Goal: Task Accomplishment & Management: Manage account settings

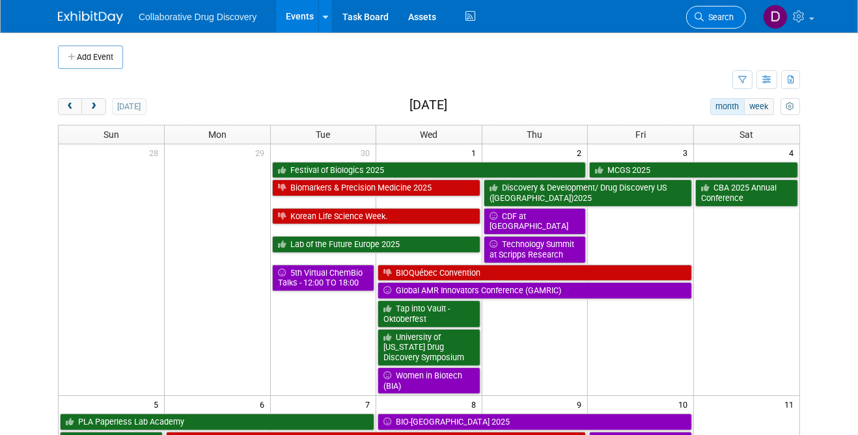
click at [704, 16] on span "Search" at bounding box center [718, 17] width 30 height 10
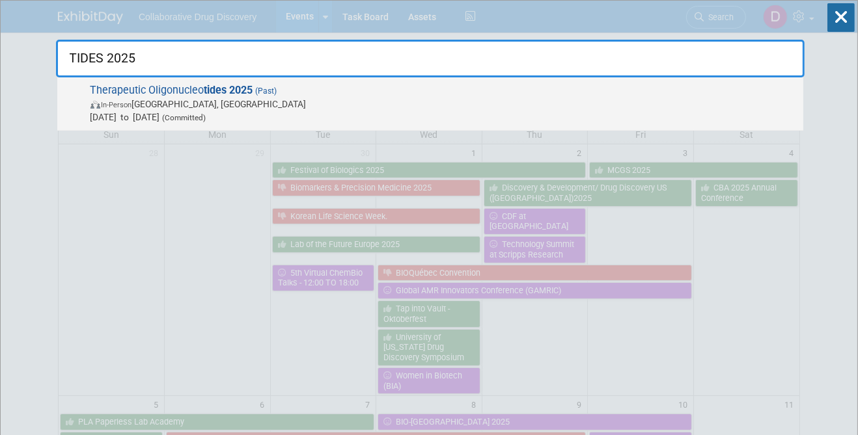
type input "TIDES 2025"
click at [327, 111] on span "[DATE] to [DATE] (Committed)" at bounding box center [443, 117] width 706 height 13
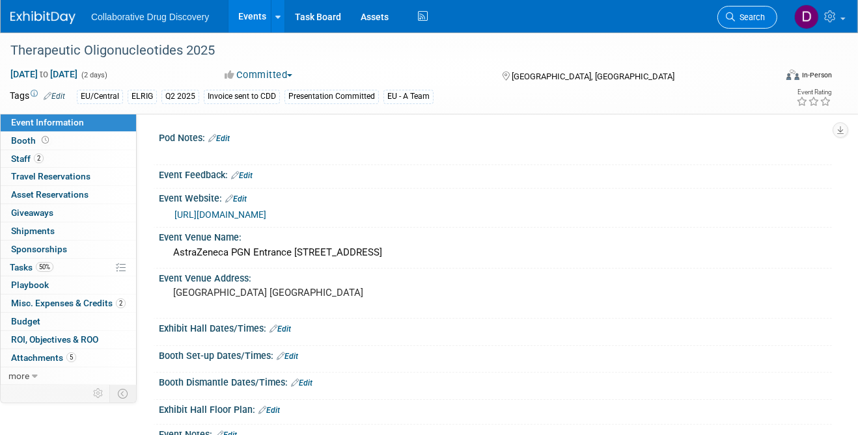
click at [746, 20] on span "Search" at bounding box center [750, 17] width 30 height 10
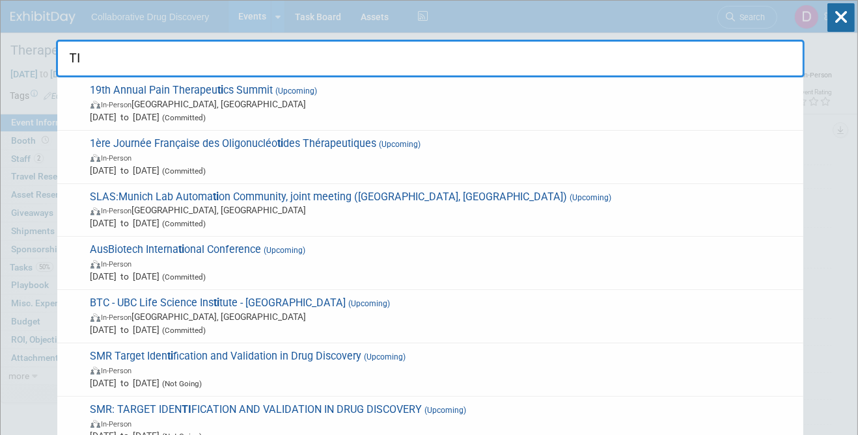
type input "T"
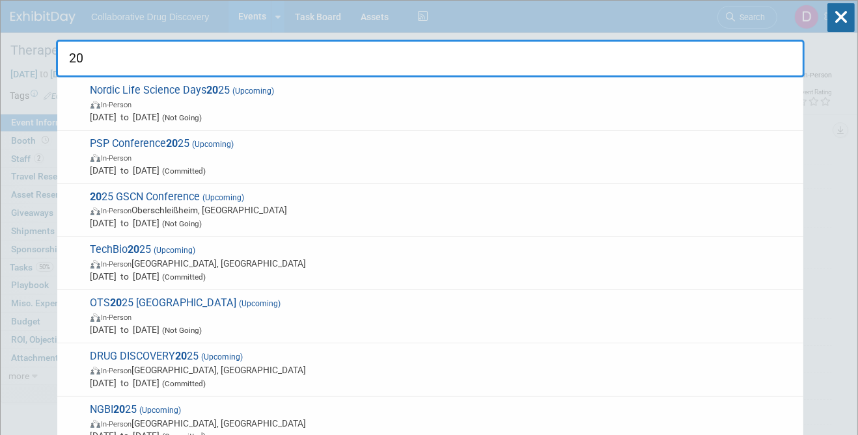
type input "2"
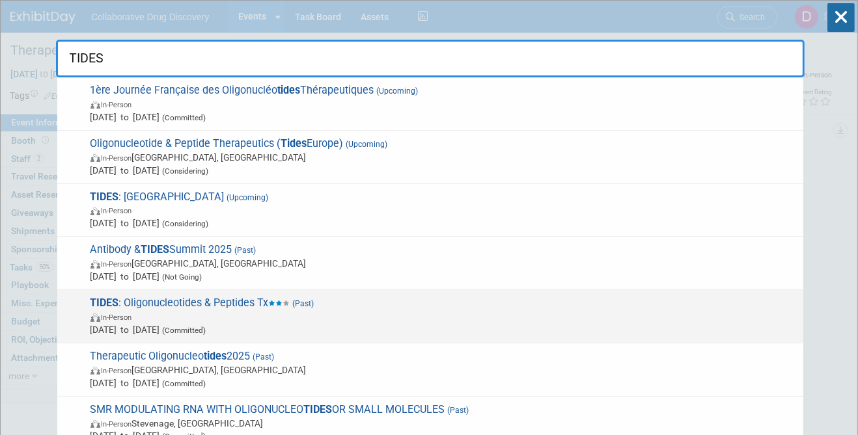
type input "TIDES"
click at [434, 310] on span "In-Person" at bounding box center [443, 316] width 706 height 13
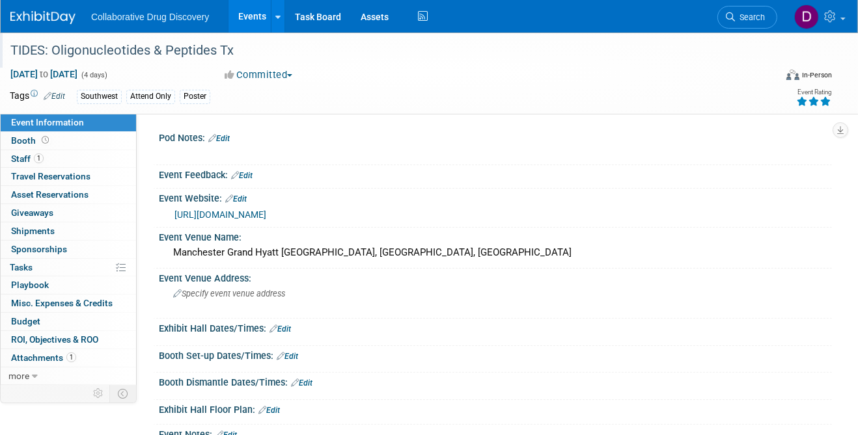
click at [143, 53] on div "TIDES: Oligonucleotides & Peptides Tx" at bounding box center [383, 50] width 755 height 23
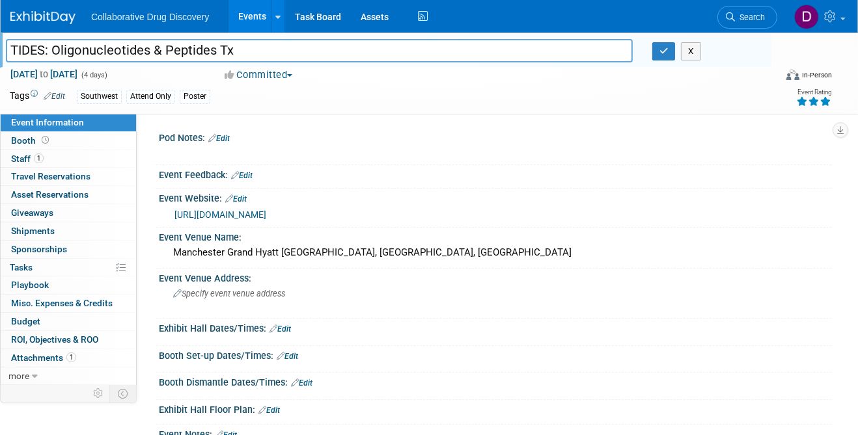
drag, startPoint x: 152, startPoint y: 53, endPoint x: 7, endPoint y: 53, distance: 144.5
click at [7, 53] on input "TIDES: Oligonucleotides & Peptides Tx" at bounding box center [319, 50] width 627 height 23
click at [758, 28] on li "Search" at bounding box center [747, 16] width 60 height 32
click at [766, 23] on link "Search" at bounding box center [747, 17] width 60 height 23
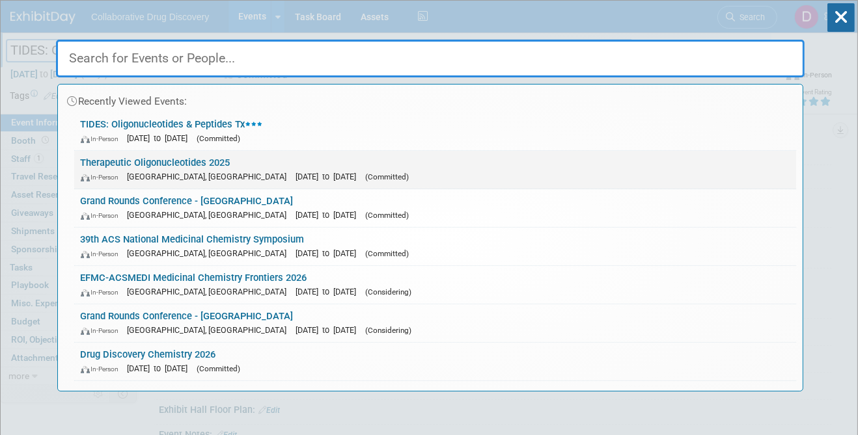
paste input "TIDES: Oligonucleotides"
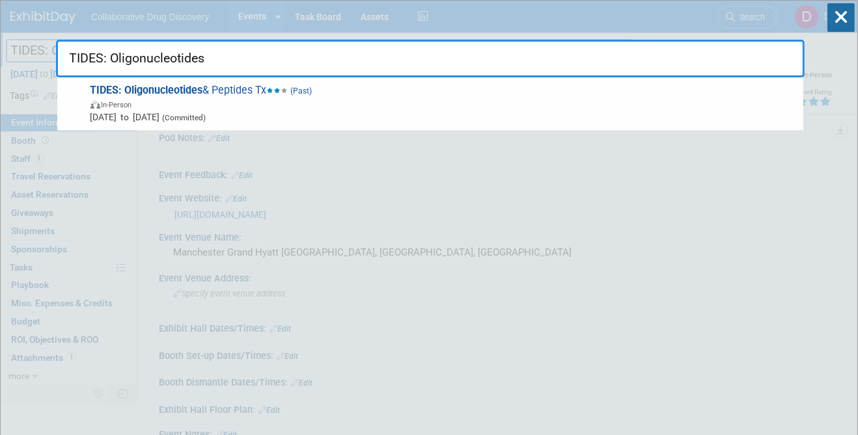
click at [134, 64] on input "TIDES: Oligonucleotides" at bounding box center [430, 59] width 748 height 38
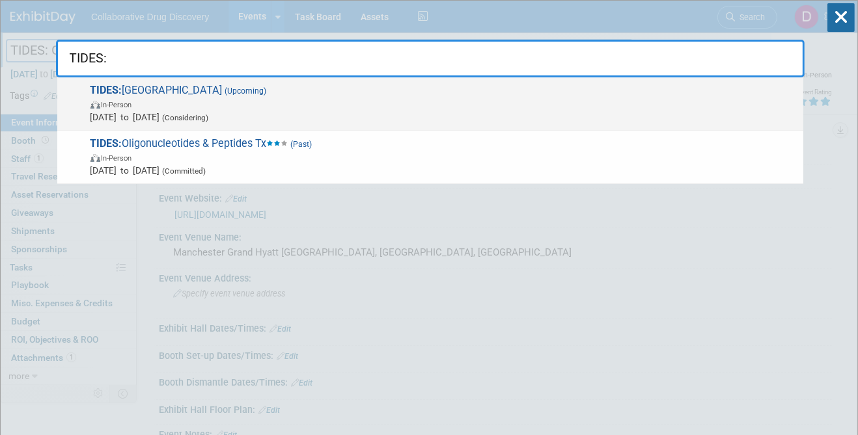
type input "TIDES:"
click at [157, 113] on span "May 11, 2026 to May 14, 2026 (Considering)" at bounding box center [443, 117] width 706 height 13
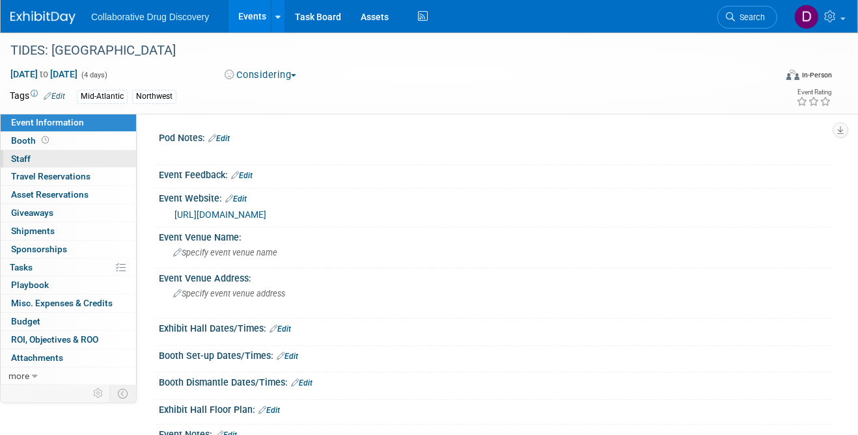
click at [78, 159] on link "0 Staff 0" at bounding box center [68, 159] width 135 height 18
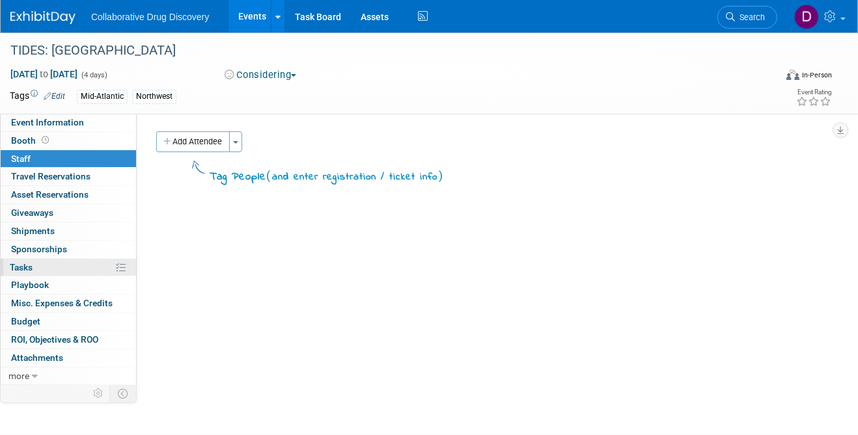
click at [63, 265] on link "0% Tasks 0%" at bounding box center [68, 268] width 135 height 18
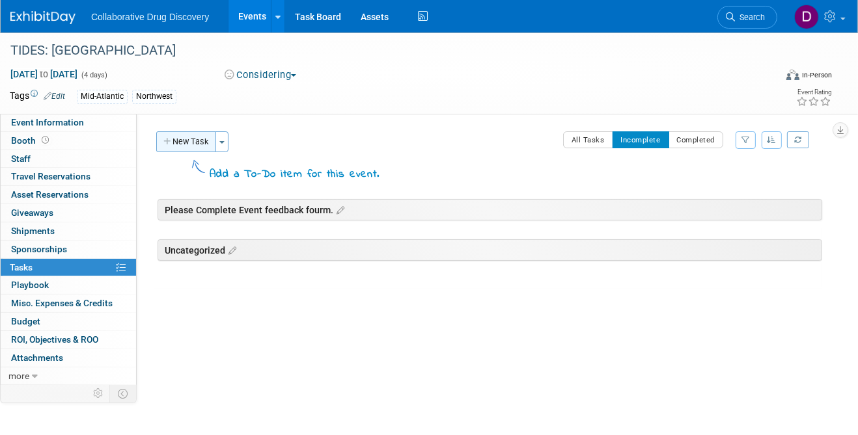
click at [193, 150] on button "New Task" at bounding box center [186, 141] width 60 height 21
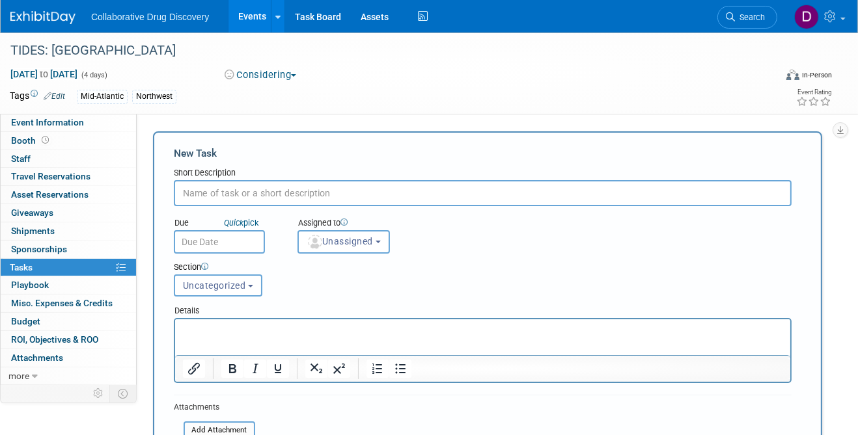
click at [212, 194] on input "text" at bounding box center [483, 193] width 618 height 26
paste input "https://get.informaconnect.com/tides/speak/?_mc=1%2FPromo_Pay%2FP25TIDE%2FTIDES…"
type input "https://get.informaconnect.com/tides/speak/?_mc=1%2FPromo_Pay%2FP25TIDE%2FTIDES…"
click at [516, 195] on input "https://get.informaconnect.com/tides/speak/?_mc=1%2FPromo_Pay%2FP25TIDE%2FTIDES…" at bounding box center [483, 193] width 618 height 26
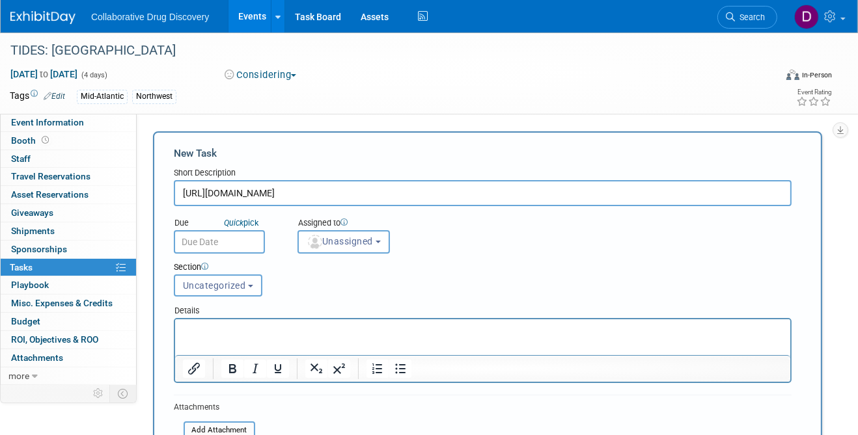
click at [516, 195] on input "https://get.informaconnect.com/tides/speak/?_mc=1%2FPromo_Pay%2FP25TIDE%2FTIDES…" at bounding box center [483, 193] width 618 height 26
click at [452, 337] on html at bounding box center [481, 328] width 615 height 18
paste body "Rich Text Area. Press ALT-0 for help."
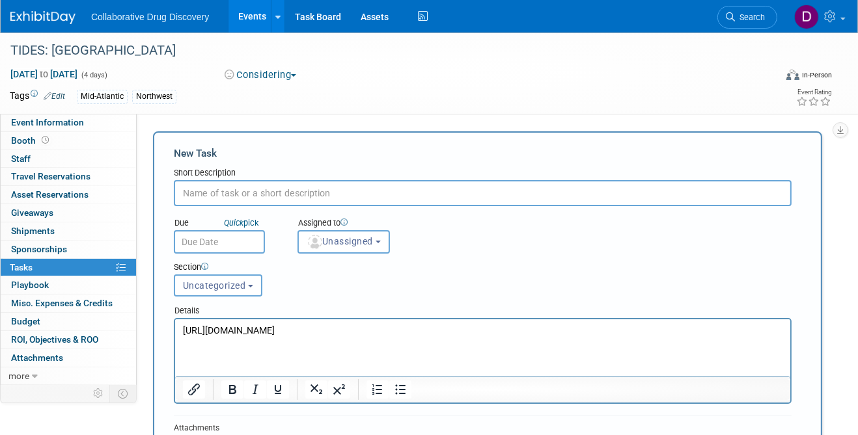
click at [461, 337] on p "https://get.informaconnect.com/tides/speak/?_mc=1%2FPromo_Pay%2FP25TIDE%2FTIDES…" at bounding box center [482, 330] width 600 height 13
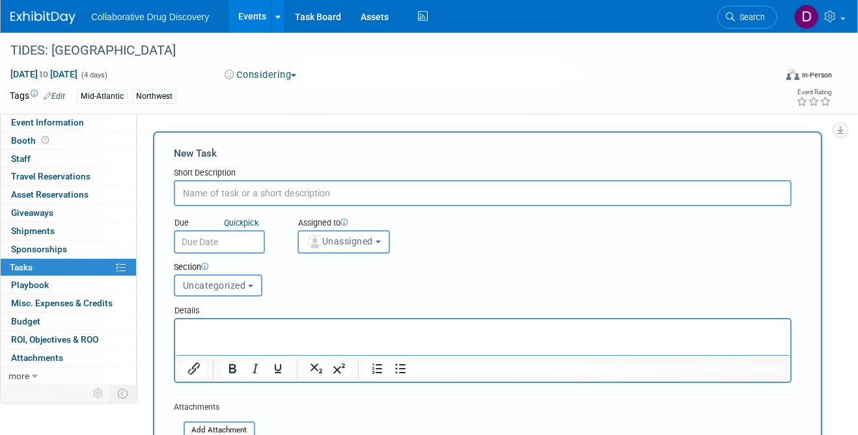
click at [444, 191] on input "text" at bounding box center [483, 193] width 618 height 26
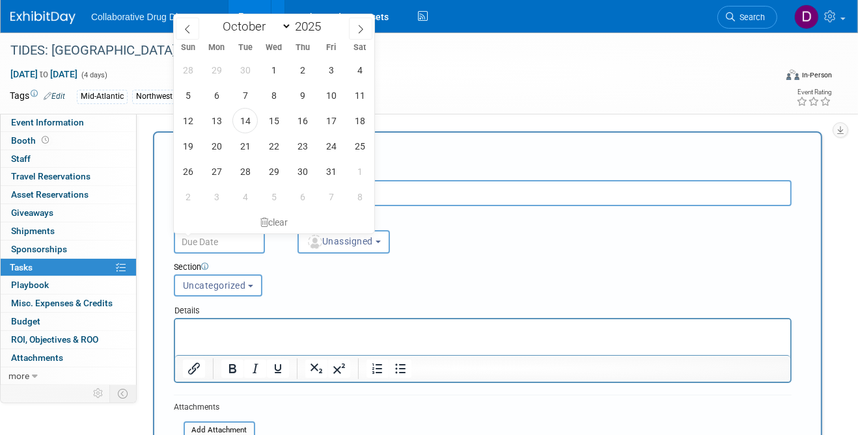
click at [535, 289] on div "Section Uncategorized Please Complete Event feedback fourm. Uncategorized Uncat…" at bounding box center [456, 277] width 584 height 46
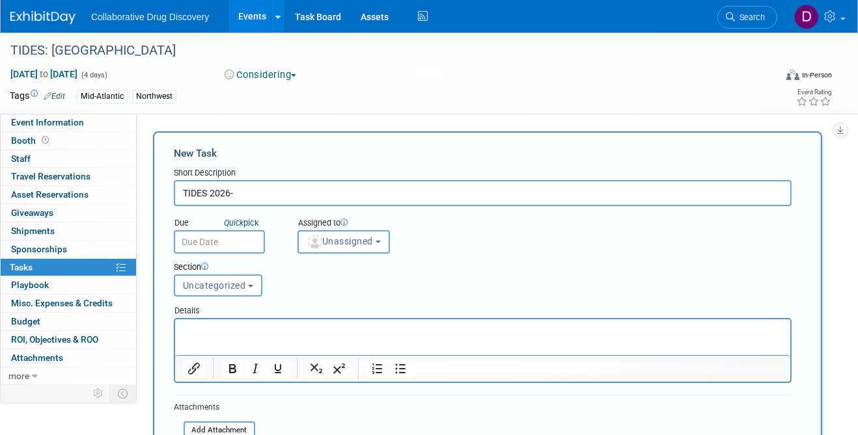
click at [480, 201] on input "TIDES 2026-" at bounding box center [483, 193] width 618 height 26
type input "A"
type input "C"
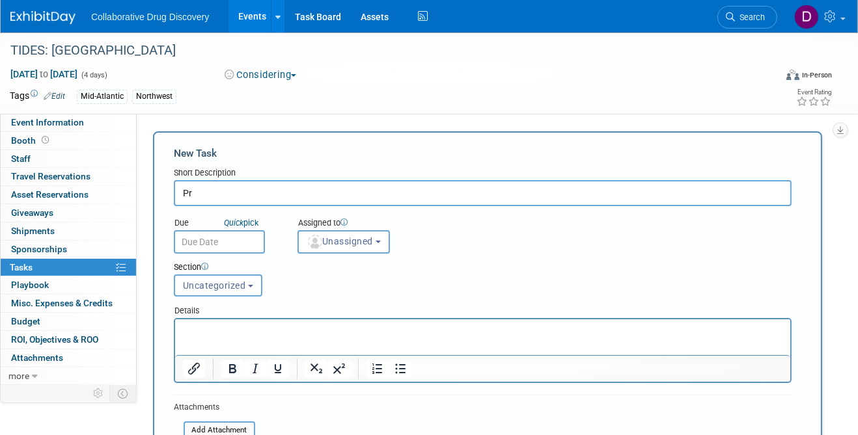
type input "P"
type input "Presentation Options"
click at [234, 254] on div "Section Uncategorized Please Complete Event feedback fourm. Uncategorized Uncat…" at bounding box center [456, 277] width 584 height 46
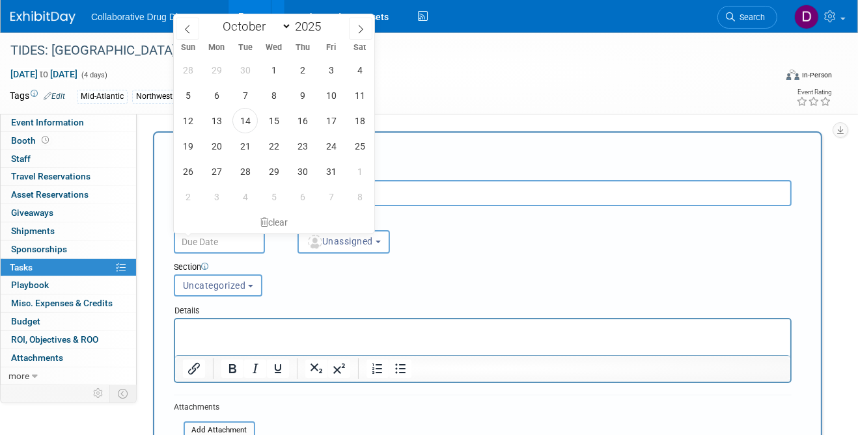
click at [233, 241] on input "text" at bounding box center [219, 241] width 91 height 23
click at [322, 167] on span "31" at bounding box center [330, 171] width 25 height 25
type input "Oct 31, 2025"
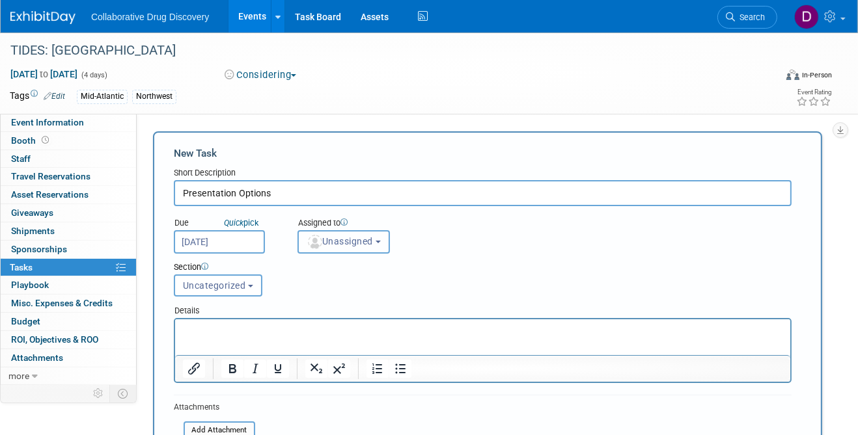
click at [327, 234] on button "Unassigned" at bounding box center [343, 241] width 92 height 23
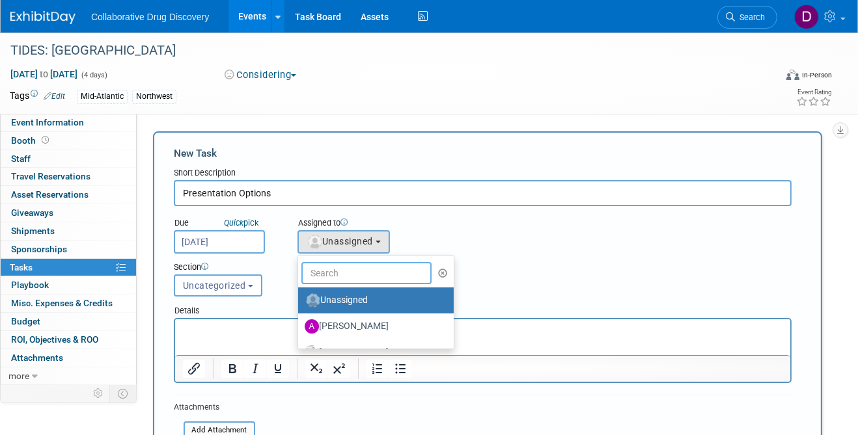
click at [347, 263] on input "text" at bounding box center [366, 273] width 130 height 22
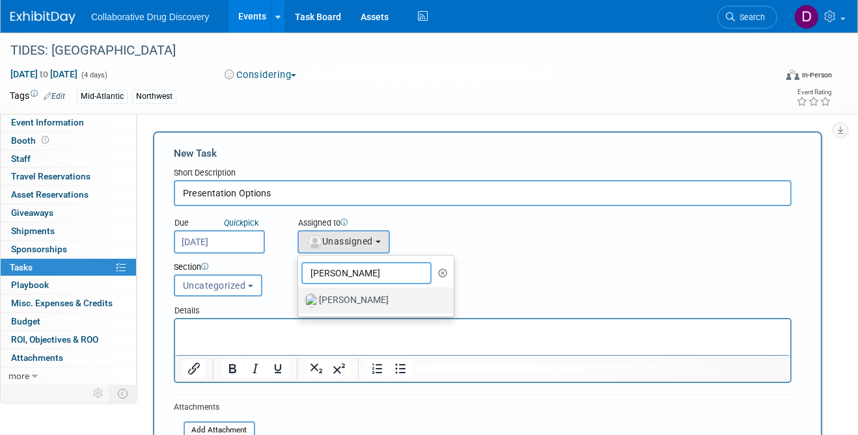
type input "james"
click at [349, 303] on label "[PERSON_NAME]" at bounding box center [373, 300] width 136 height 21
click at [300, 303] on input "[PERSON_NAME]" at bounding box center [296, 299] width 8 height 8
select select "de387722-4f23-4ea9-91fe-d2313076a69c"
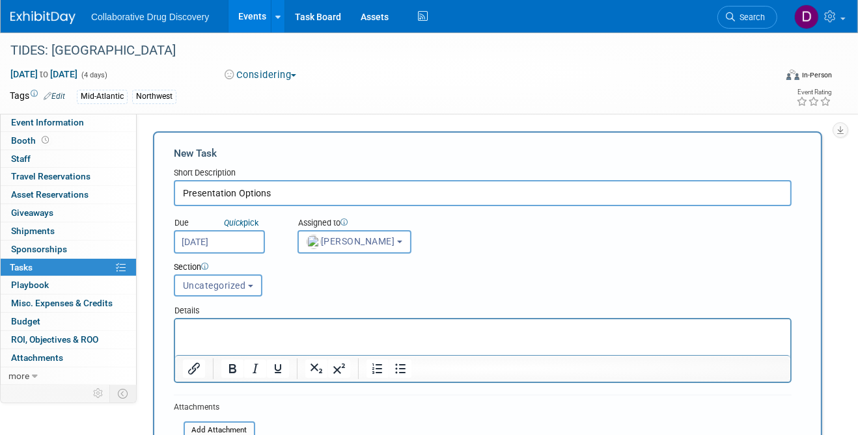
click at [312, 331] on p "Rich Text Area. Press ALT-0 for help." at bounding box center [482, 330] width 600 height 13
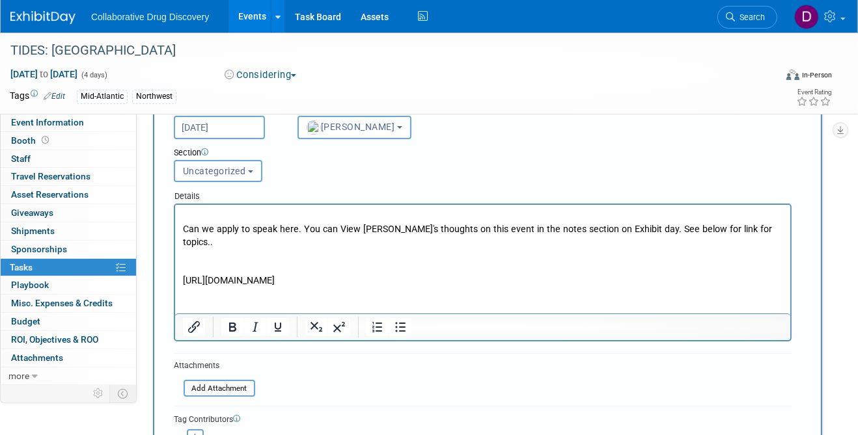
scroll to position [116, 0]
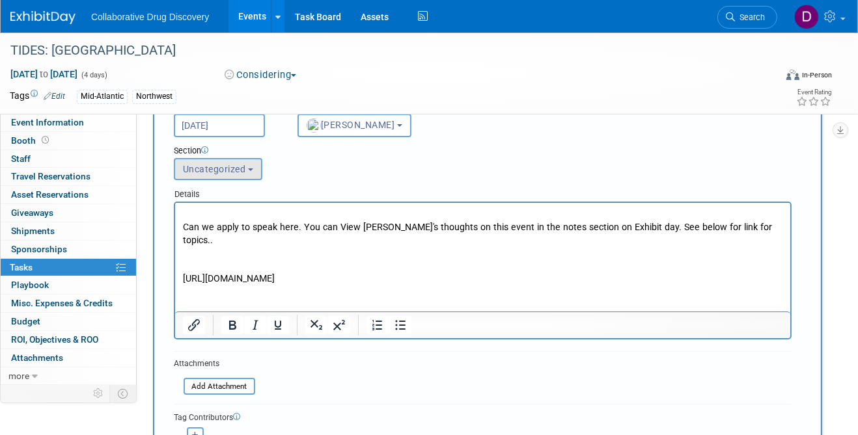
click at [228, 165] on span "Uncategorized" at bounding box center [214, 169] width 63 height 10
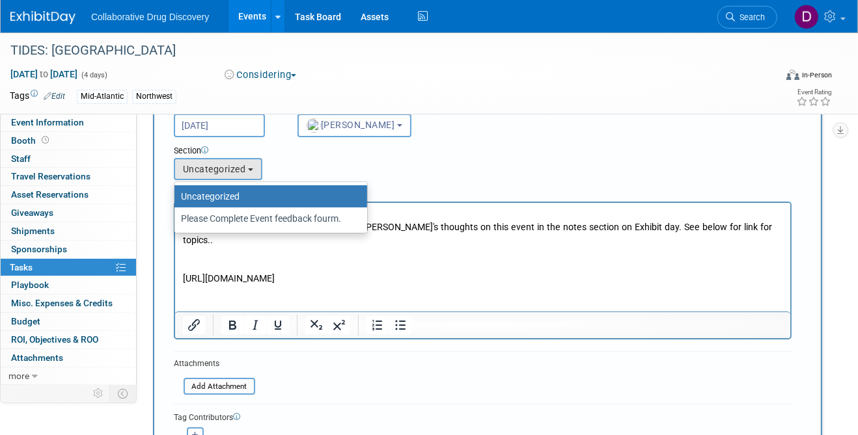
click at [293, 159] on div "Section Uncategorized Please Complete Event feedback fourm. Uncategorized Uncat…" at bounding box center [456, 160] width 584 height 46
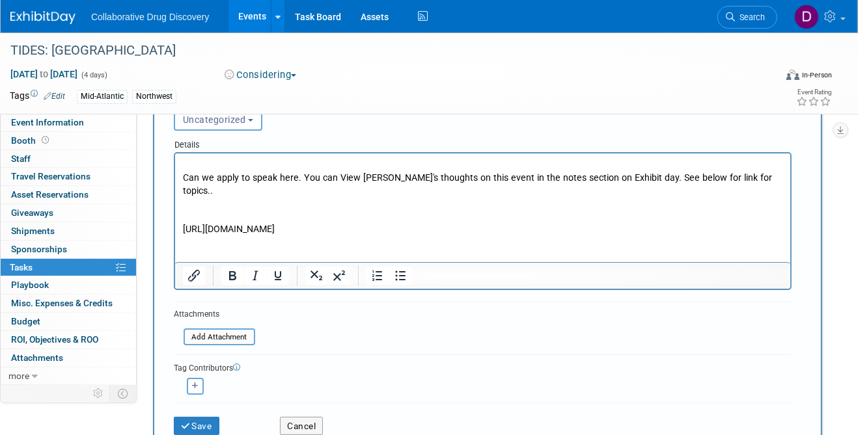
scroll to position [176, 0]
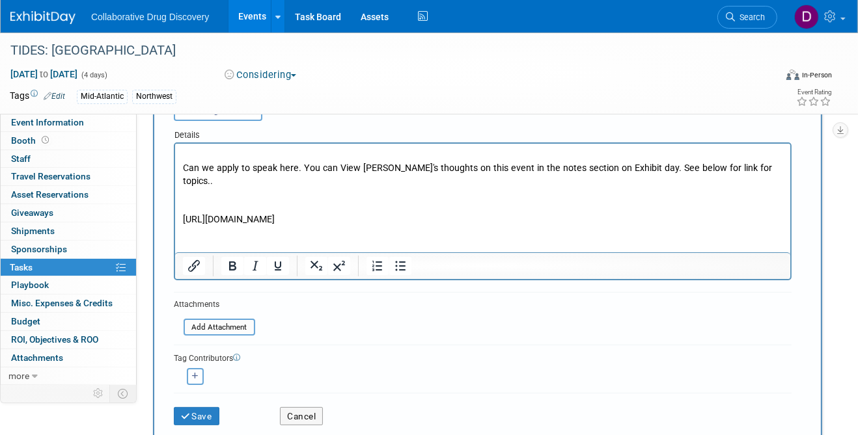
click at [198, 375] on button "button" at bounding box center [195, 376] width 17 height 17
select select
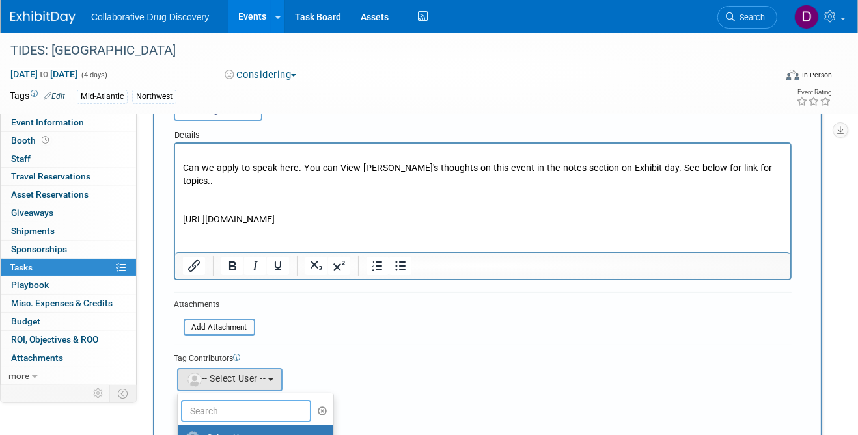
click at [215, 407] on input "text" at bounding box center [246, 411] width 130 height 22
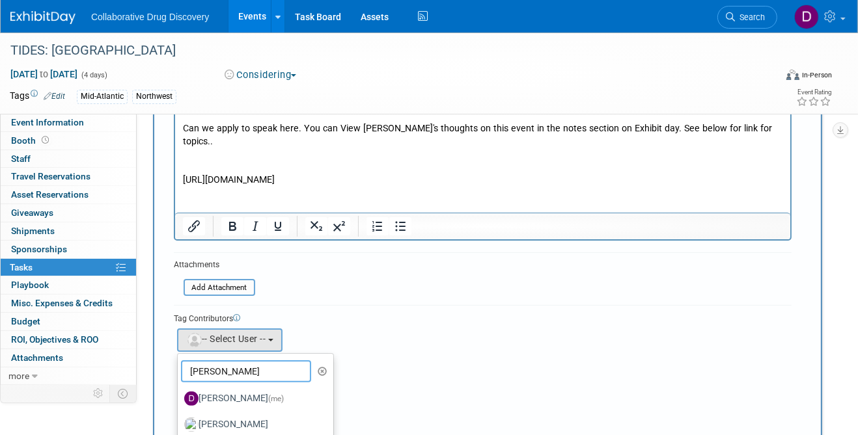
scroll to position [219, 0]
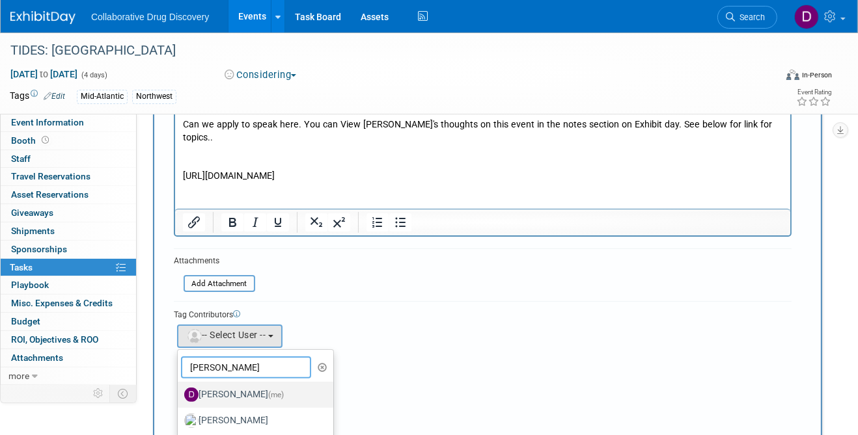
type input "daniel"
click at [245, 388] on label "Daniel Castro (me)" at bounding box center [252, 395] width 136 height 21
click at [180, 389] on input "Daniel Castro (me)" at bounding box center [175, 393] width 8 height 8
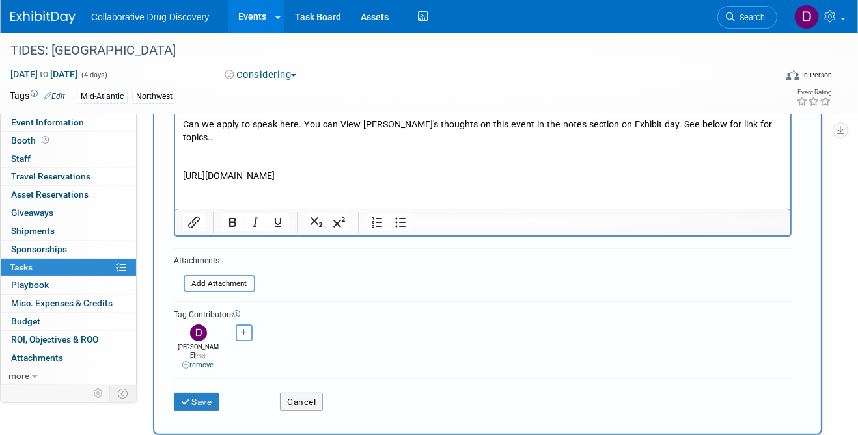
click at [356, 310] on div "Tag Contributors" at bounding box center [483, 314] width 618 height 14
click at [204, 393] on button "Save" at bounding box center [197, 402] width 46 height 18
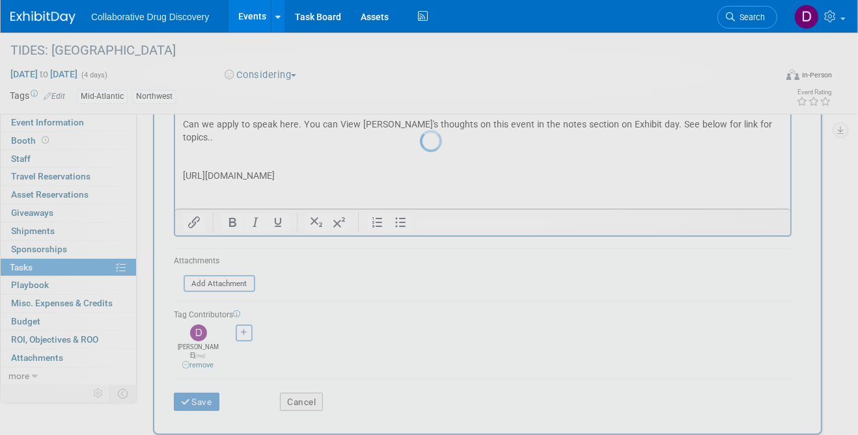
scroll to position [0, 0]
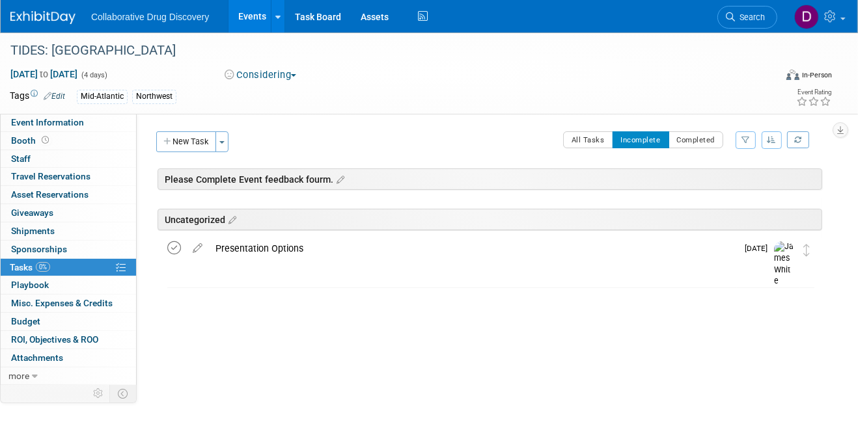
click at [180, 251] on icon at bounding box center [174, 248] width 14 height 14
click at [198, 144] on button "New Task" at bounding box center [186, 141] width 60 height 21
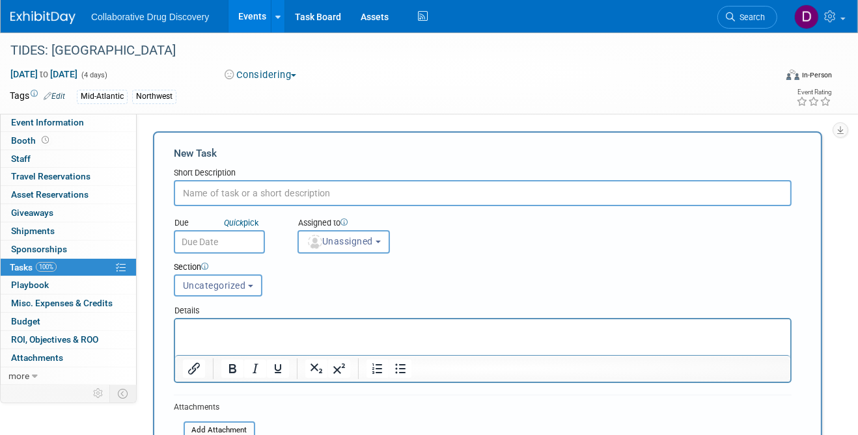
click at [272, 185] on input "text" at bounding box center [483, 193] width 618 height 26
type input "Presentation Options"
click at [217, 238] on input "text" at bounding box center [219, 241] width 91 height 23
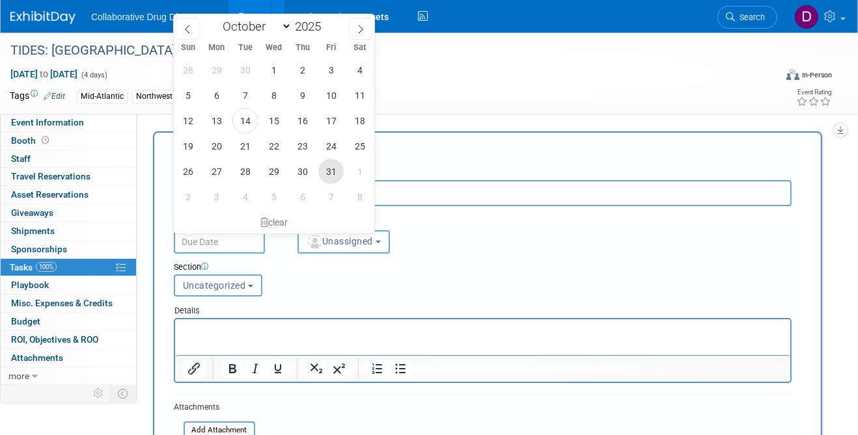
click at [326, 166] on span "31" at bounding box center [330, 171] width 25 height 25
type input "Oct 31, 2025"
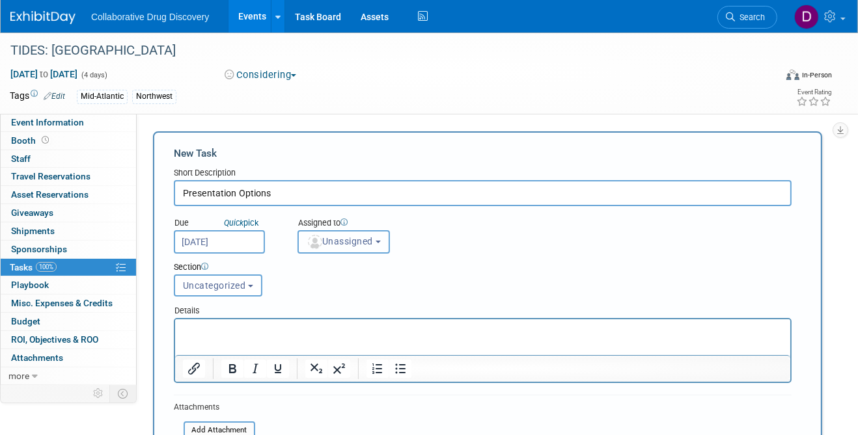
click at [334, 238] on span "Unassigned" at bounding box center [339, 241] width 66 height 10
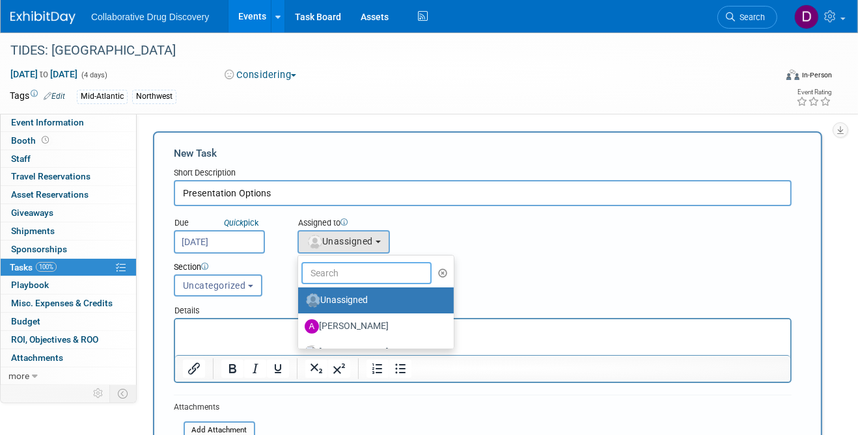
click at [340, 265] on input "text" at bounding box center [366, 273] width 130 height 22
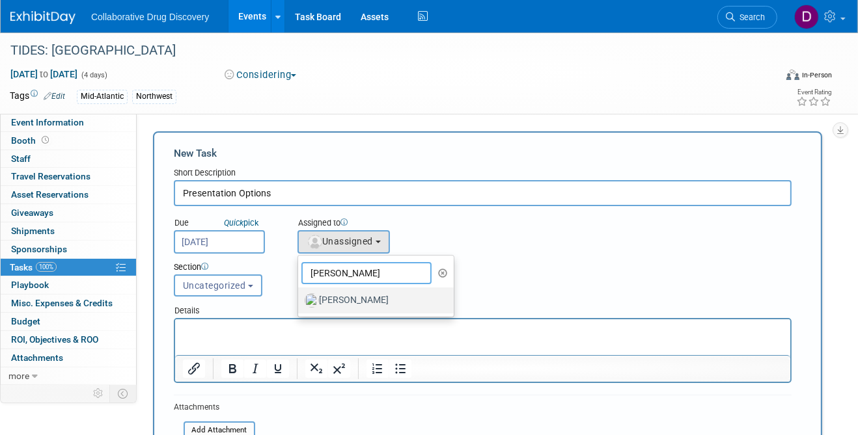
type input "james"
click at [362, 295] on label "[PERSON_NAME]" at bounding box center [373, 300] width 136 height 21
click at [300, 295] on input "[PERSON_NAME]" at bounding box center [296, 299] width 8 height 8
select select "de387722-4f23-4ea9-91fe-d2313076a69c"
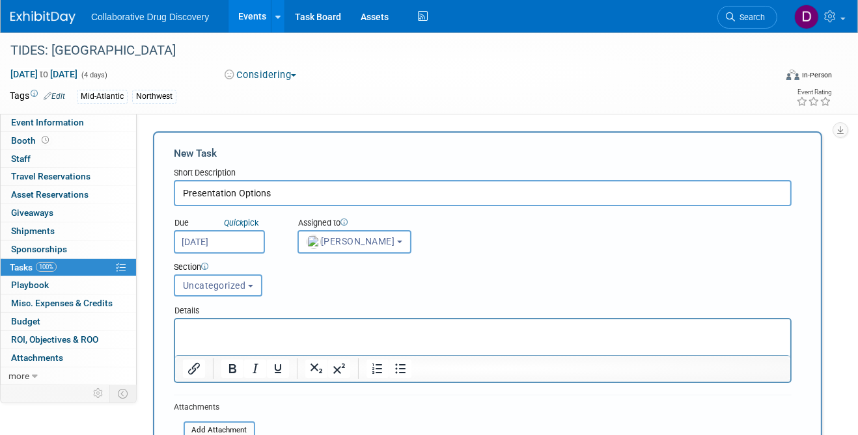
click at [279, 332] on p "Rich Text Area. Press ALT-0 for help." at bounding box center [482, 330] width 600 height 13
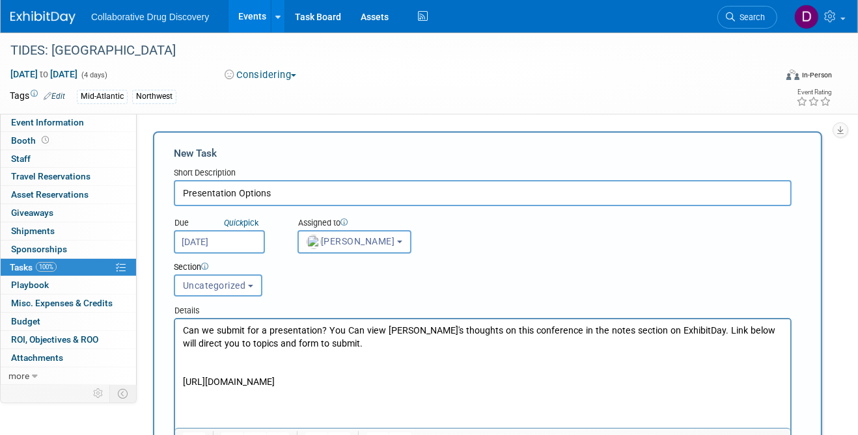
click at [282, 192] on input "Presentation Options" at bounding box center [483, 193] width 618 height 26
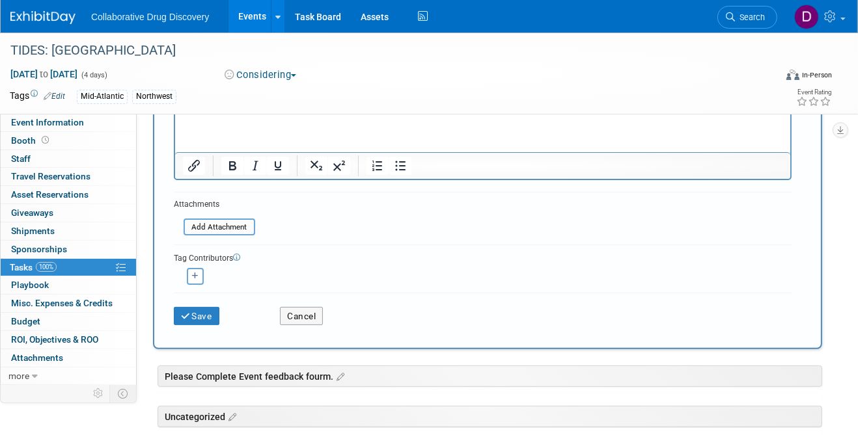
scroll to position [325, 0]
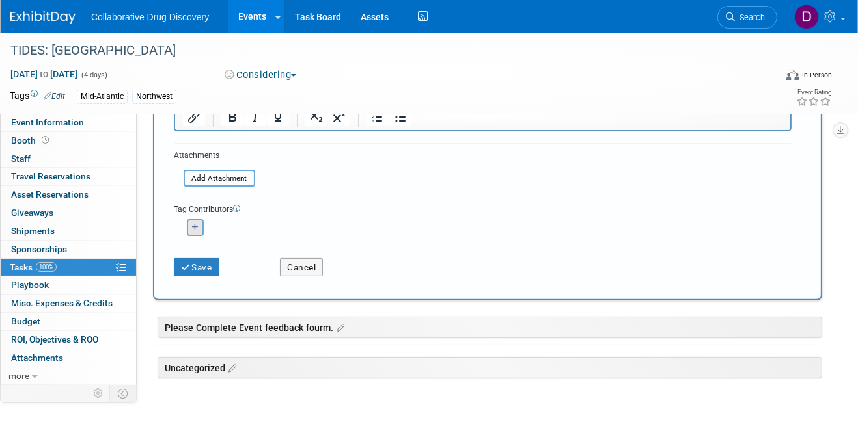
type input "Presentation Options TIDES"
click at [198, 229] on icon "button" at bounding box center [195, 227] width 7 height 7
select select
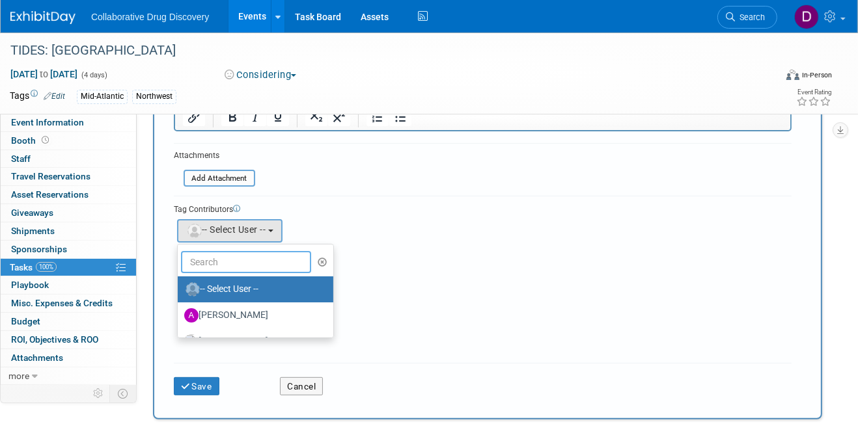
click at [227, 261] on input "text" at bounding box center [246, 262] width 130 height 22
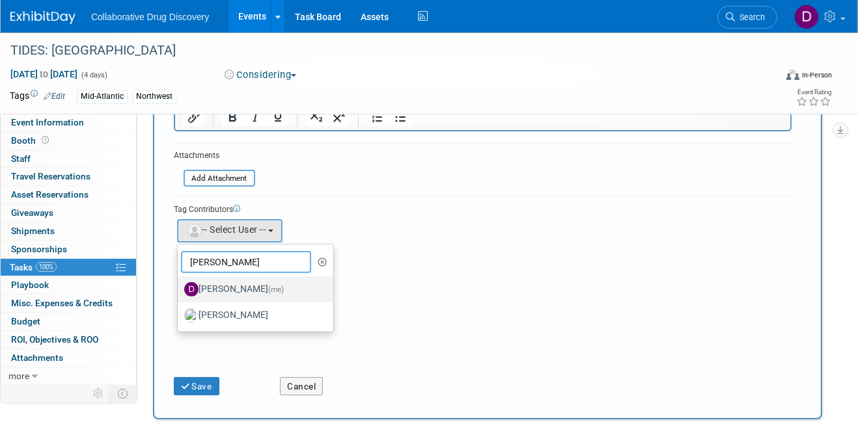
type input "daniel"
click at [219, 285] on label "Daniel Castro (me)" at bounding box center [252, 289] width 136 height 21
click at [180, 285] on input "Daniel Castro (me)" at bounding box center [175, 288] width 8 height 8
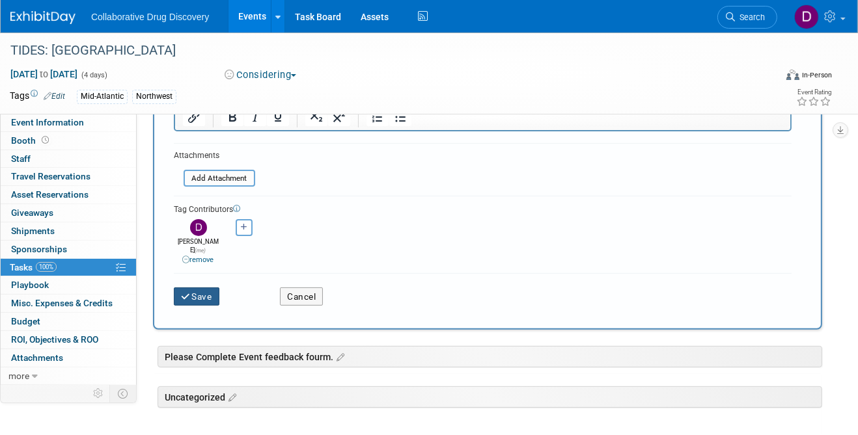
click at [217, 288] on button "Save" at bounding box center [197, 297] width 46 height 18
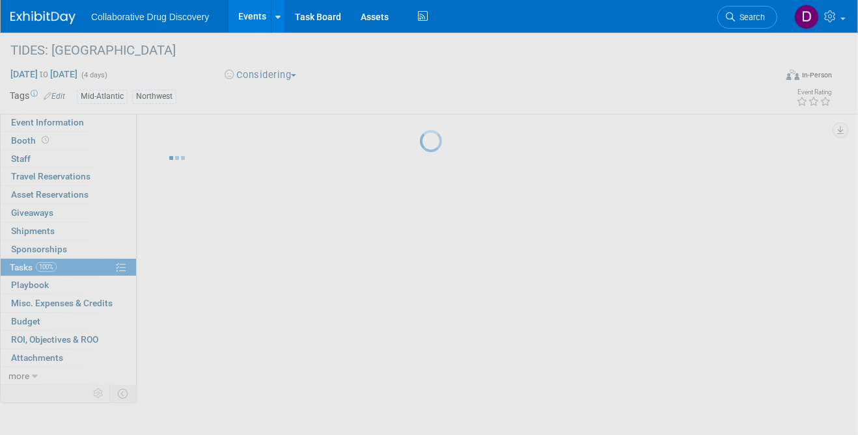
scroll to position [0, 0]
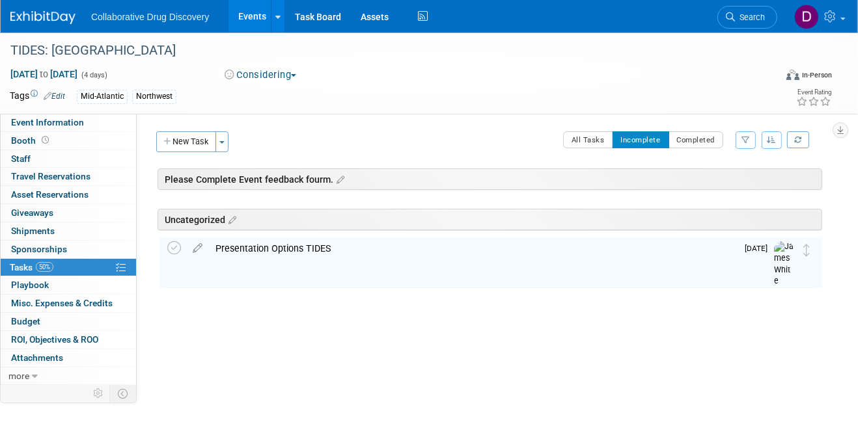
click at [375, 251] on div "Presentation Options TIDES" at bounding box center [473, 249] width 528 height 22
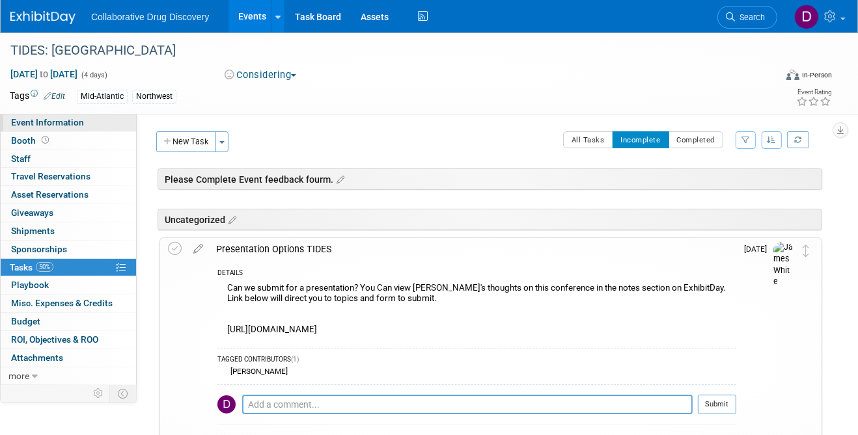
click at [83, 124] on link "Event Information" at bounding box center [68, 123] width 135 height 18
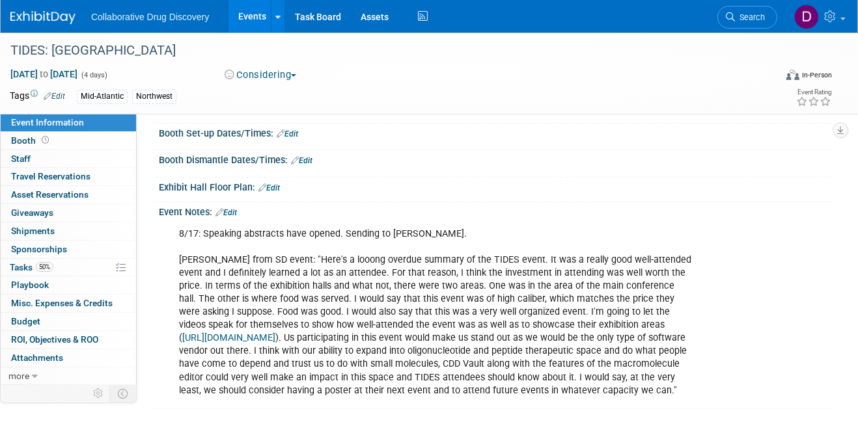
scroll to position [234, 0]
click at [236, 202] on div "Event Notes: Edit" at bounding box center [495, 210] width 673 height 17
click at [235, 208] on link "Edit" at bounding box center [225, 212] width 21 height 9
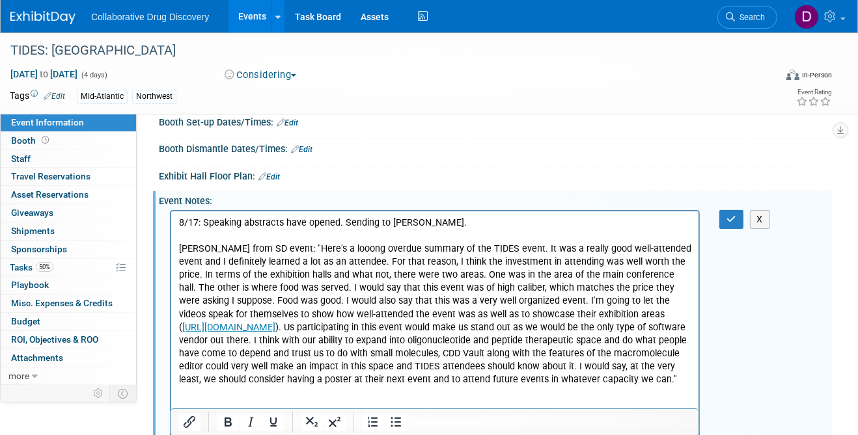
scroll to position [0, 0]
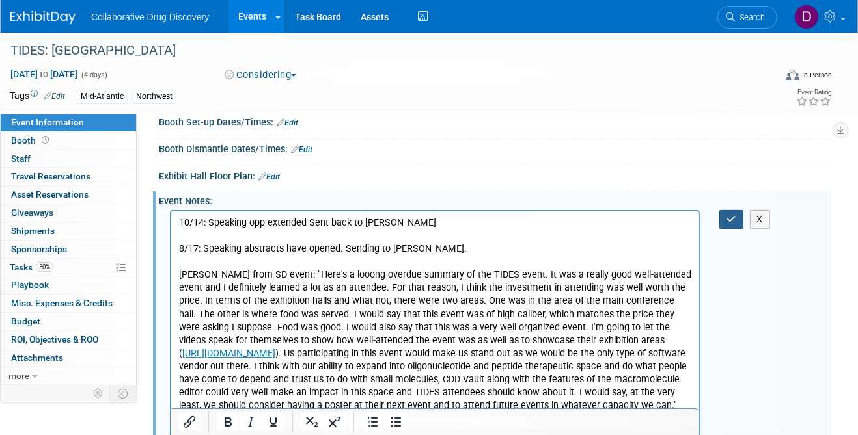
click at [729, 216] on icon "button" at bounding box center [731, 219] width 10 height 9
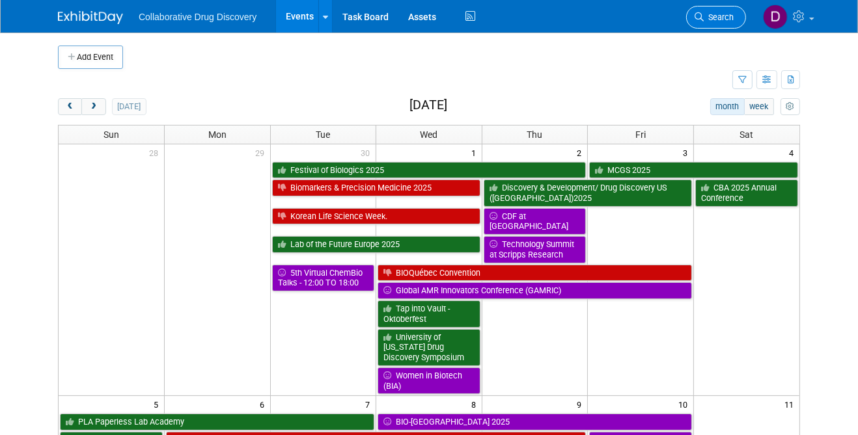
click at [714, 11] on link "Search" at bounding box center [716, 17] width 60 height 23
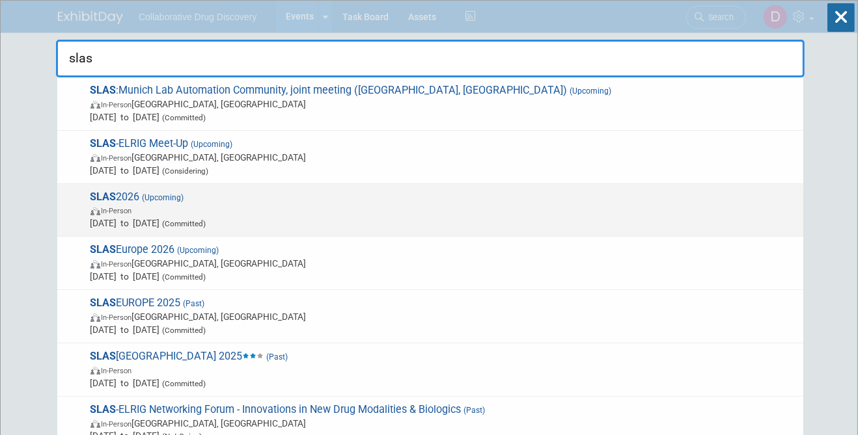
type input "slas"
click at [409, 200] on span "SLAS 2026 (Upcoming) In-Person Feb 7, 2026 to Feb 11, 2026 (Committed)" at bounding box center [442, 211] width 710 height 40
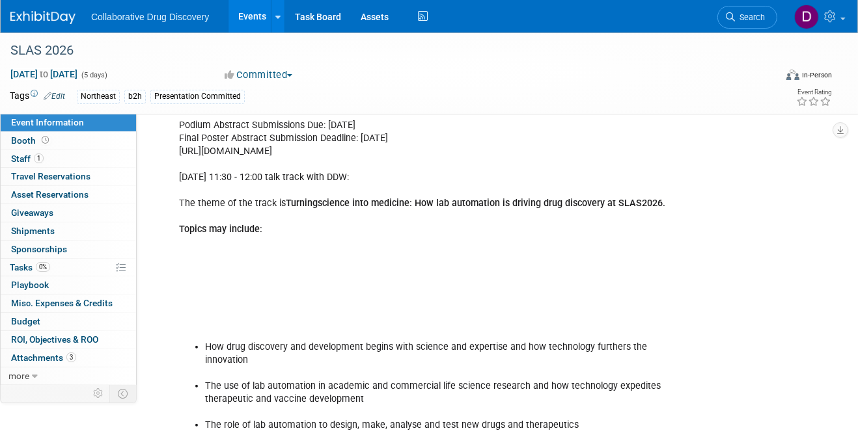
scroll to position [450, 0]
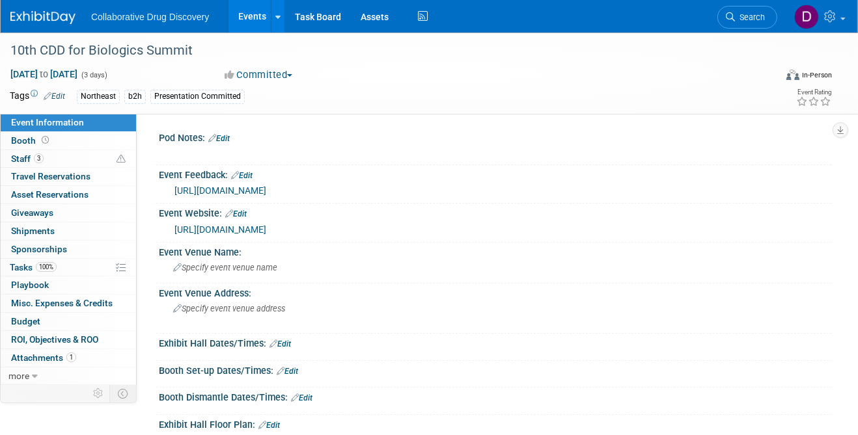
click at [266, 232] on link "[URL][DOMAIN_NAME]" at bounding box center [220, 229] width 92 height 10
